Goal: Register for event/course

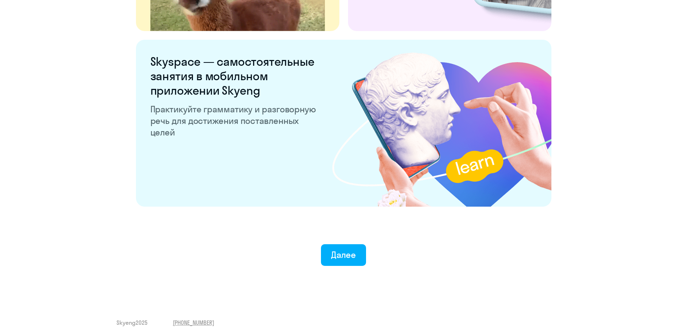
scroll to position [1341, 0]
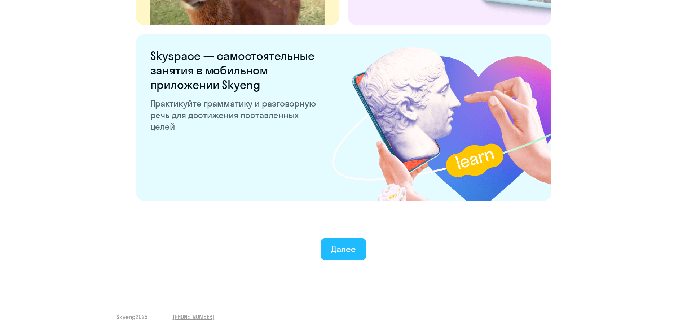
click at [358, 250] on button "Далее" at bounding box center [343, 249] width 45 height 22
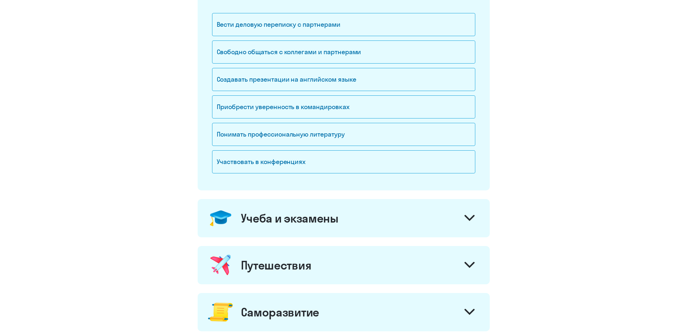
scroll to position [108, 0]
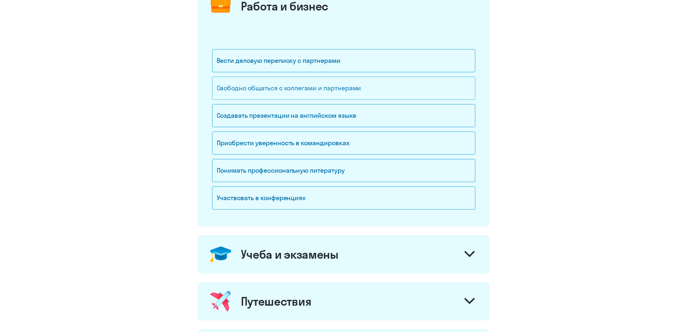
click at [339, 90] on div "Свободно общаться с коллегами и партнерами" at bounding box center [343, 87] width 263 height 23
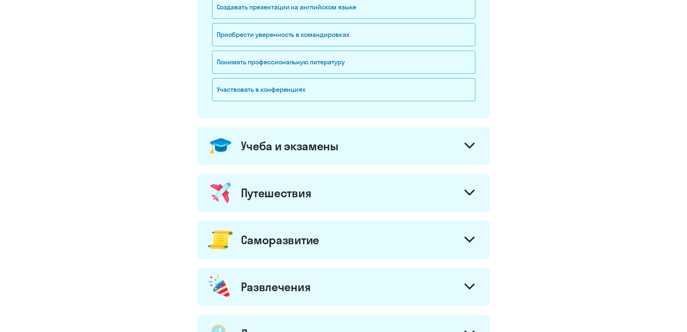
scroll to position [325, 0]
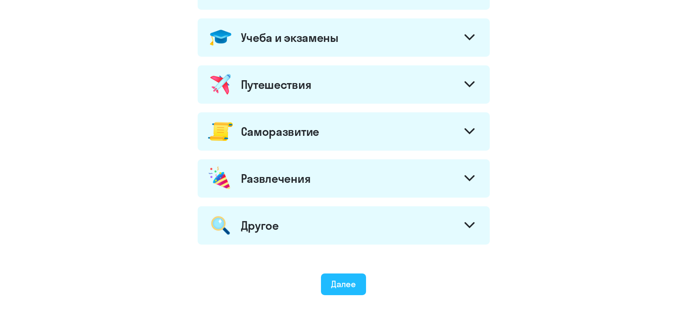
click at [352, 286] on div "Далее" at bounding box center [343, 284] width 25 height 12
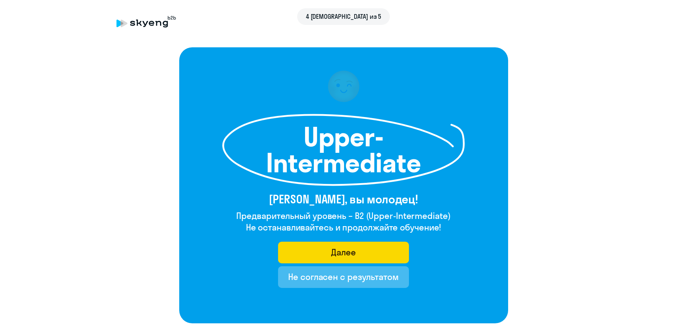
scroll to position [63, 0]
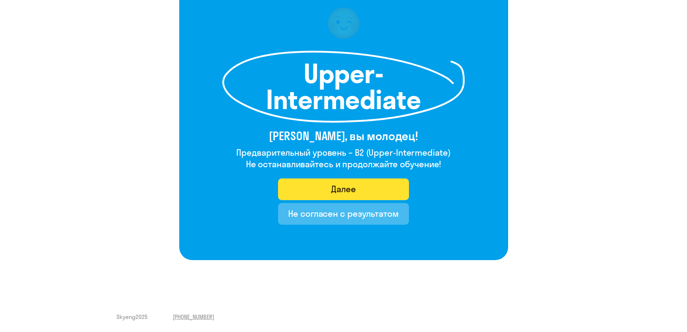
click at [364, 192] on button "Далее" at bounding box center [343, 189] width 131 height 22
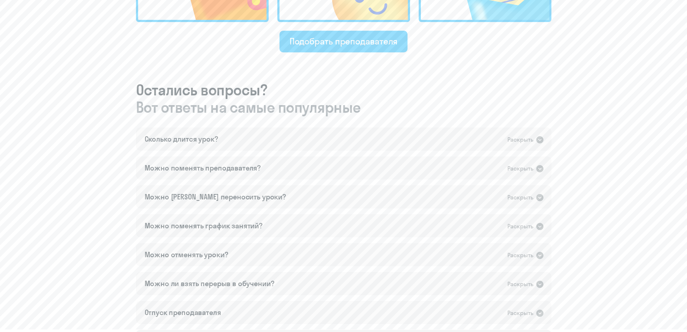
scroll to position [397, 0]
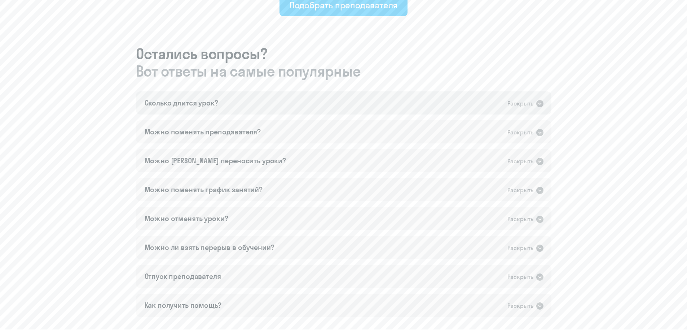
click at [539, 106] on icon at bounding box center [539, 103] width 7 height 7
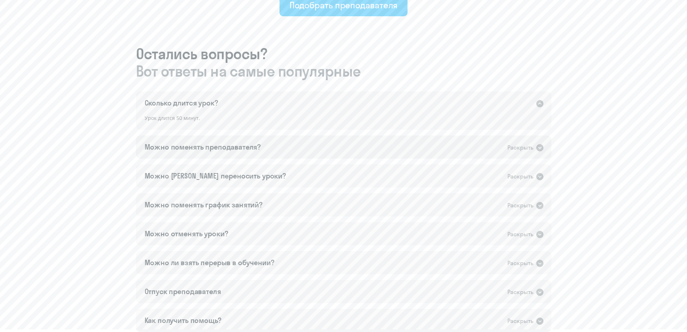
click at [542, 148] on icon at bounding box center [539, 147] width 7 height 7
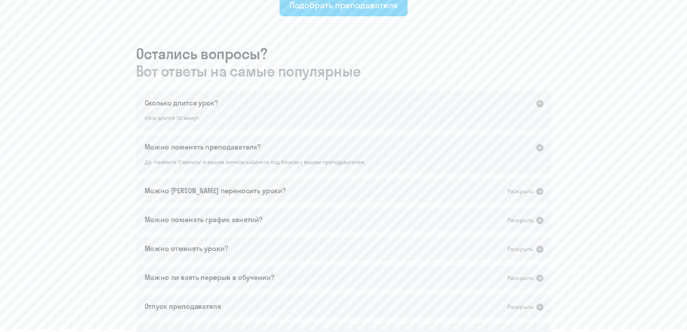
scroll to position [433, 0]
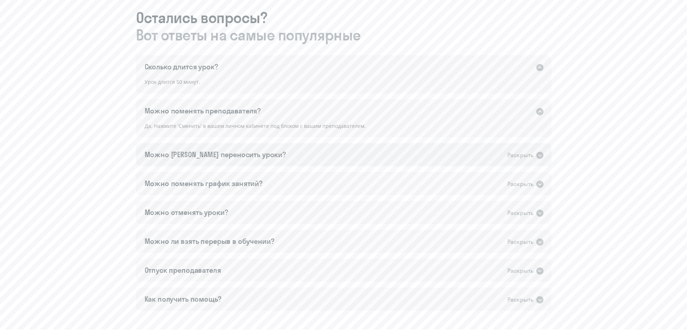
click at [539, 157] on icon at bounding box center [539, 155] width 7 height 7
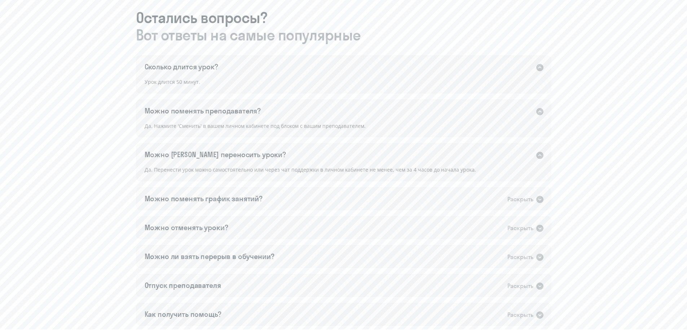
scroll to position [469, 0]
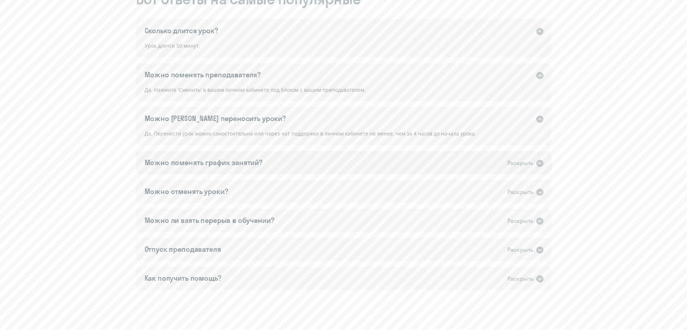
click at [539, 165] on icon at bounding box center [539, 162] width 7 height 7
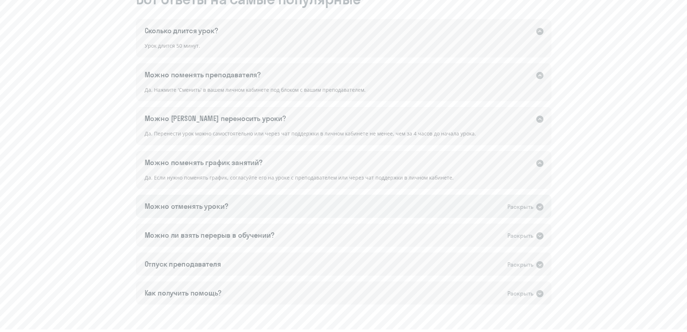
click at [539, 207] on icon at bounding box center [539, 206] width 7 height 7
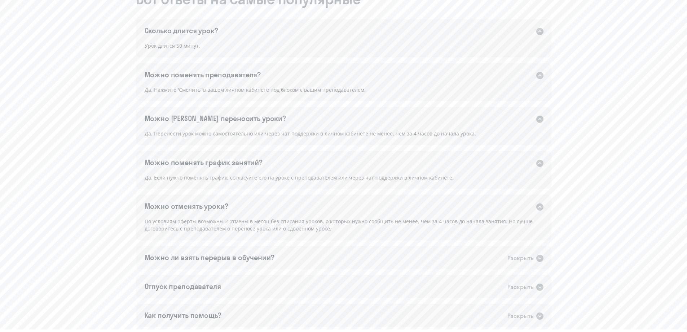
click at [540, 207] on icon at bounding box center [539, 206] width 7 height 7
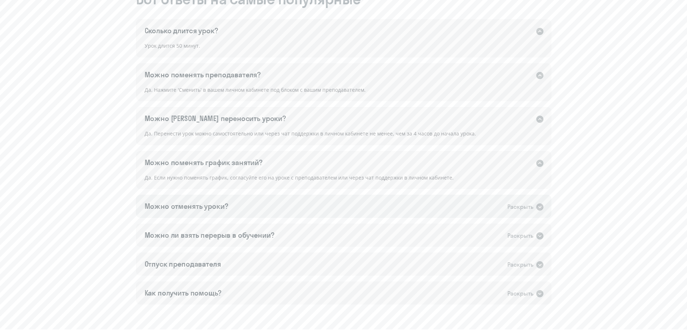
click at [540, 207] on icon at bounding box center [540, 206] width 9 height 9
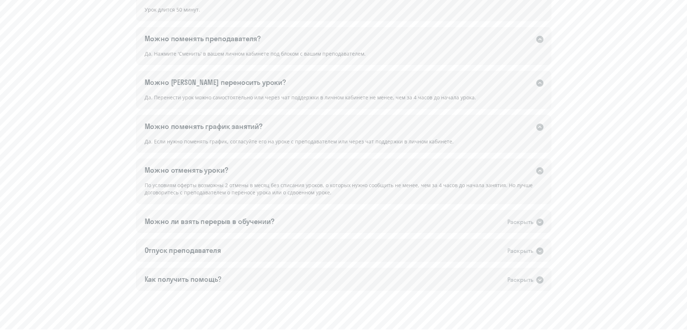
scroll to position [536, 0]
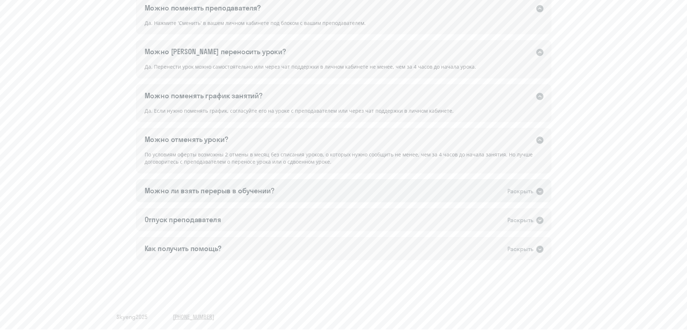
click at [538, 194] on icon at bounding box center [540, 191] width 9 height 9
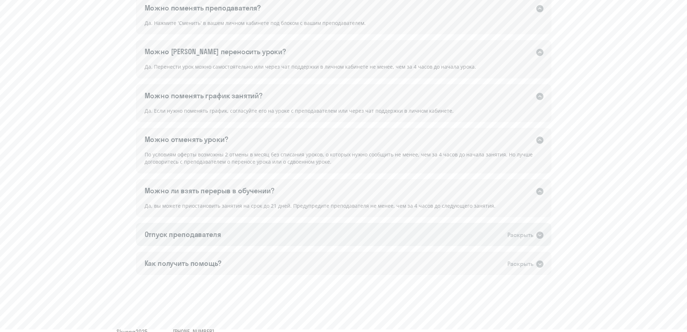
click at [536, 235] on icon at bounding box center [540, 235] width 9 height 9
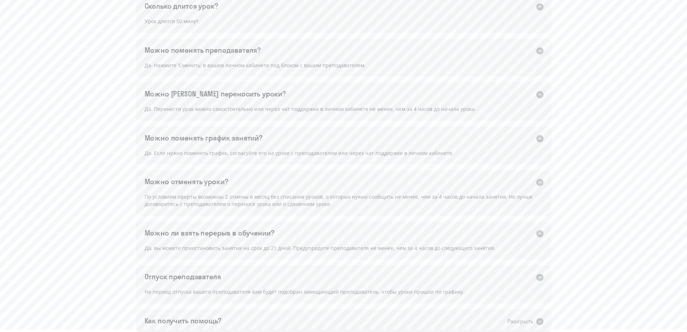
scroll to position [97, 0]
